Goal: Task Accomplishment & Management: Complete application form

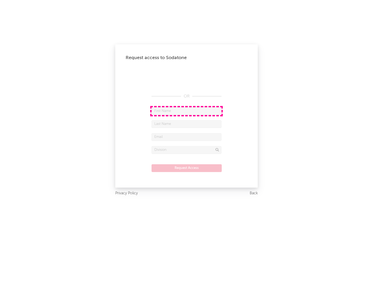
click at [186, 111] on input "text" at bounding box center [187, 111] width 70 height 8
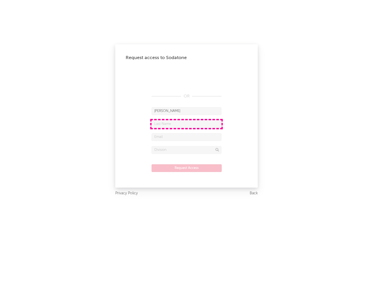
type input "[PERSON_NAME]"
click at [186, 124] on input "text" at bounding box center [187, 124] width 70 height 8
type input "[PERSON_NAME]"
click at [186, 137] on input "text" at bounding box center [187, 137] width 70 height 8
type input "[EMAIL_ADDRESS][DOMAIN_NAME]"
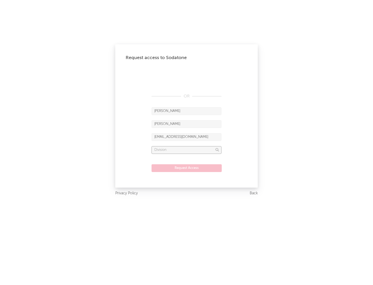
click at [186, 150] on input "text" at bounding box center [187, 150] width 70 height 8
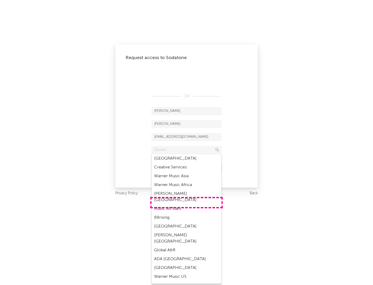
click at [186, 204] on div "Music All Stars" at bounding box center [187, 208] width 70 height 9
type input "Music All Stars"
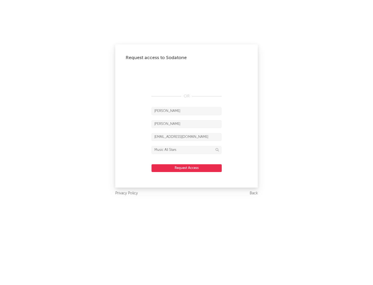
click at [186, 168] on button "Request Access" at bounding box center [187, 168] width 70 height 8
